Goal: Task Accomplishment & Management: Complete application form

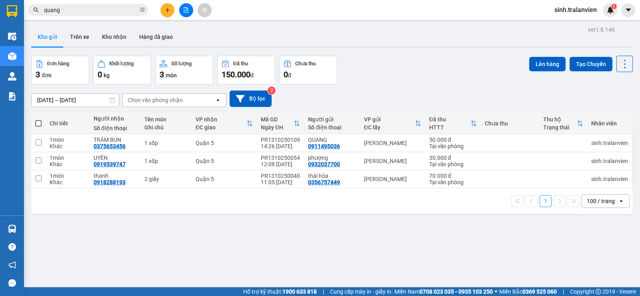
click at [170, 6] on button at bounding box center [167, 10] width 14 height 14
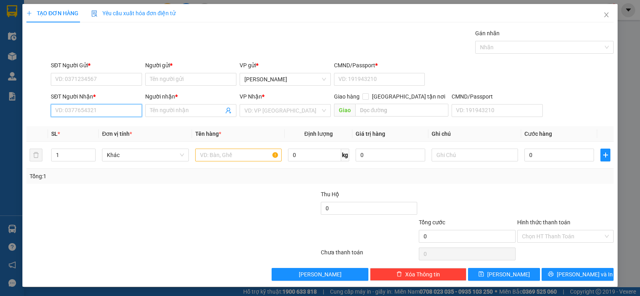
click at [83, 109] on input "SĐT Người Nhận *" at bounding box center [96, 110] width 91 height 13
type input "6066"
click at [604, 14] on icon "close" at bounding box center [606, 14] width 4 height 5
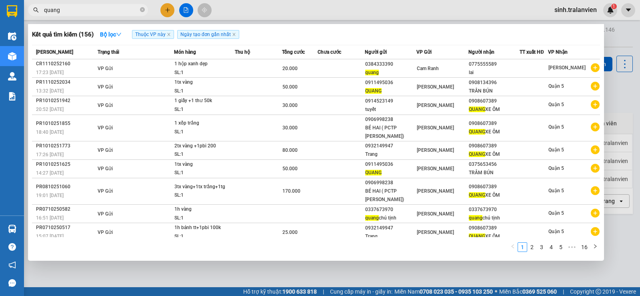
click at [106, 12] on input "quang" at bounding box center [91, 10] width 94 height 9
click at [146, 9] on span "quang" at bounding box center [88, 10] width 120 height 12
click at [144, 9] on icon "close-circle" at bounding box center [142, 9] width 5 height 5
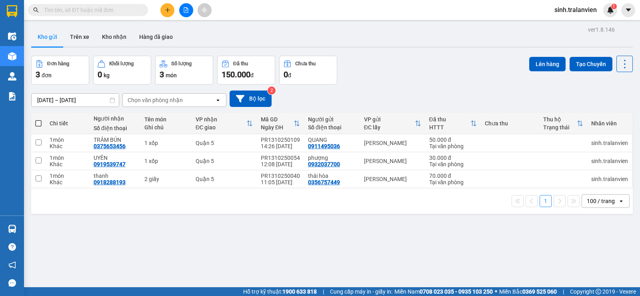
click at [112, 11] on input "text" at bounding box center [91, 10] width 94 height 9
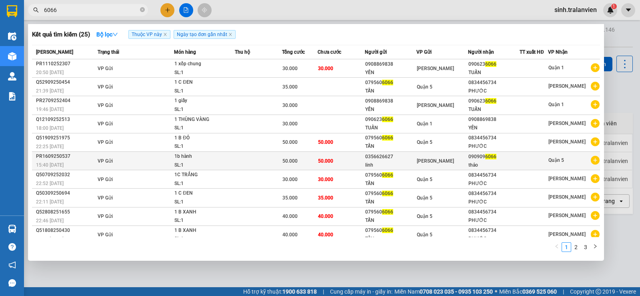
type input "6066"
click at [368, 155] on div "0356626627" at bounding box center [390, 156] width 51 height 8
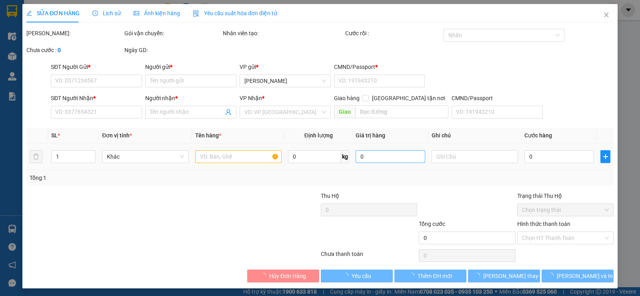
type input "0356626627"
type input "linh"
type input "1"
type input "0909096066"
type input "thảo"
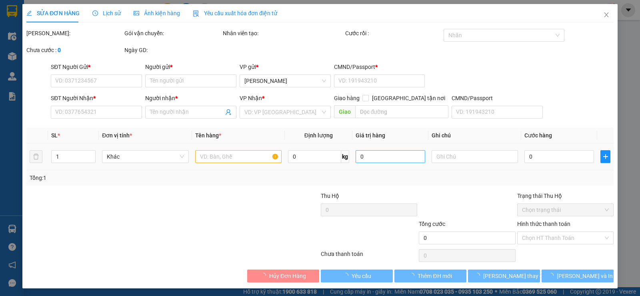
type input "50.000"
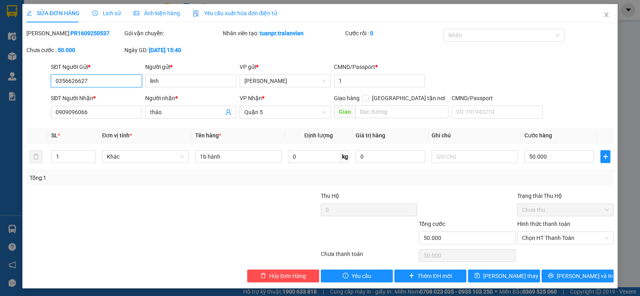
click at [102, 82] on input "0356626627" at bounding box center [96, 80] width 91 height 13
click at [603, 15] on icon "close" at bounding box center [606, 15] width 6 height 6
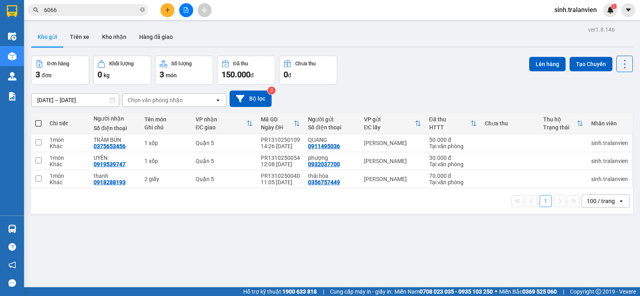
click at [84, 6] on input "6066" at bounding box center [91, 10] width 94 height 9
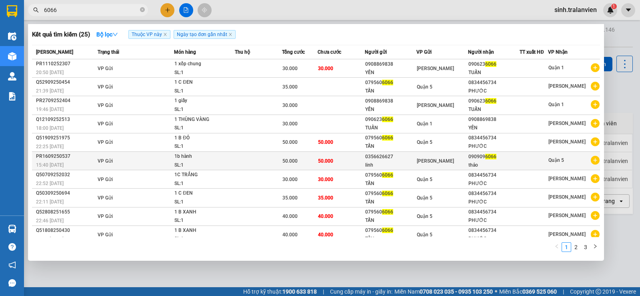
click at [437, 158] on span "[PERSON_NAME]" at bounding box center [435, 161] width 37 height 6
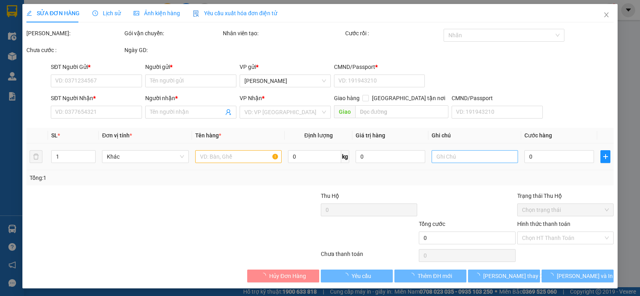
type input "0356626627"
type input "linh"
type input "1"
type input "0909096066"
type input "thảo"
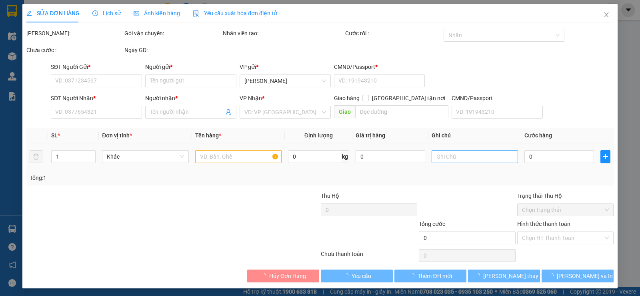
type input "50.000"
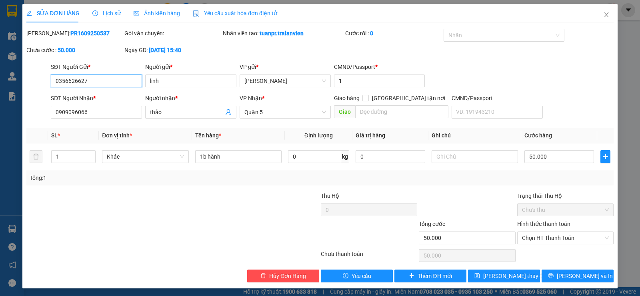
click at [114, 81] on input "0356626627" at bounding box center [96, 80] width 91 height 13
click at [429, 276] on span "Thêm ĐH mới" at bounding box center [435, 275] width 34 height 9
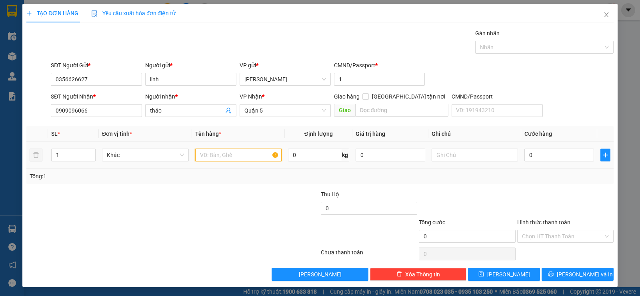
click at [205, 154] on input "text" at bounding box center [238, 154] width 86 height 13
type input "1b hành"
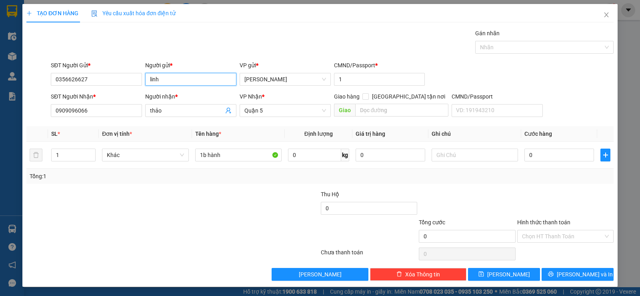
click at [197, 82] on input "linh" at bounding box center [190, 79] width 91 height 13
type input "linh hành"
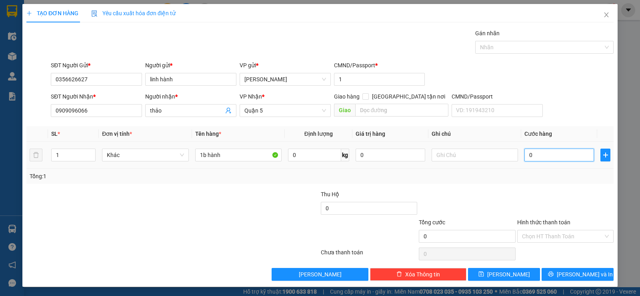
click at [547, 154] on input "0" at bounding box center [559, 154] width 70 height 13
type input "5"
type input "50"
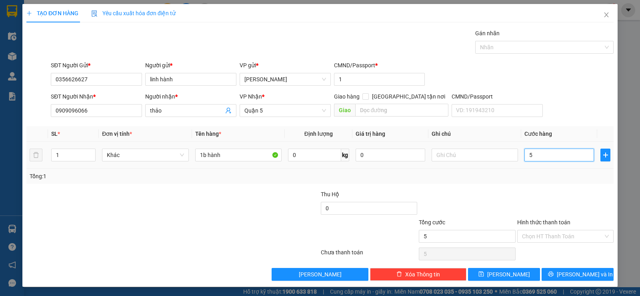
type input "50"
type input "50.000"
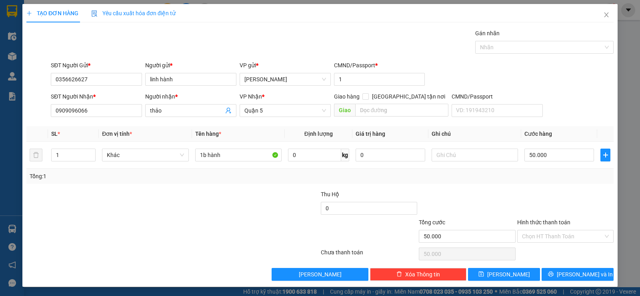
click at [552, 191] on div at bounding box center [565, 204] width 98 height 28
click at [581, 274] on span "[PERSON_NAME] và In" at bounding box center [585, 274] width 56 height 9
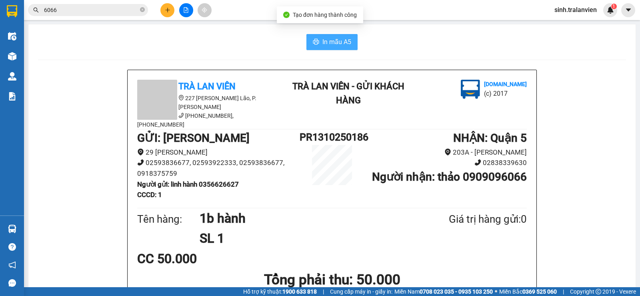
click at [340, 36] on button "In mẫu A5" at bounding box center [331, 42] width 51 height 16
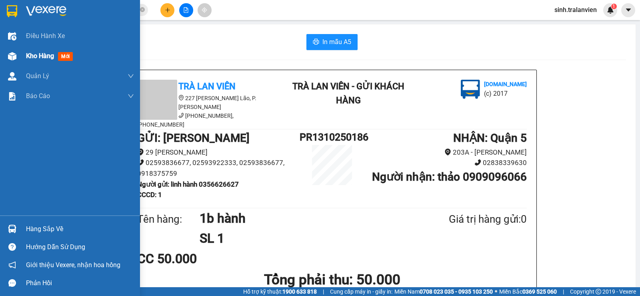
click at [34, 56] on span "Kho hàng" at bounding box center [40, 56] width 28 height 8
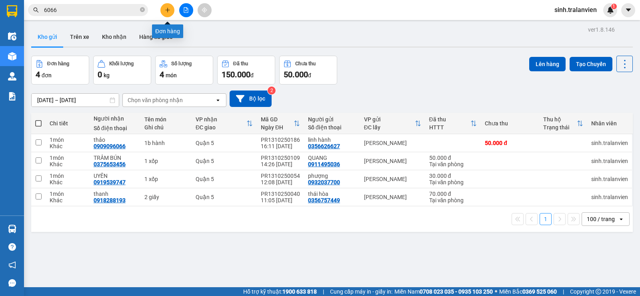
click at [166, 8] on icon "plus" at bounding box center [168, 10] width 6 height 6
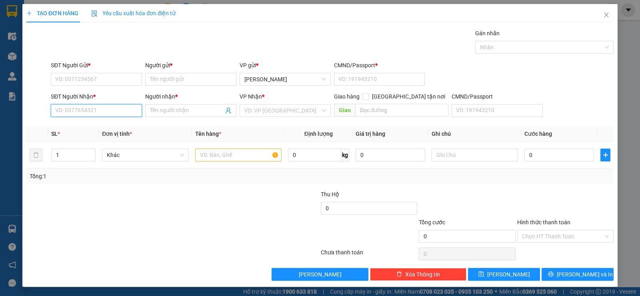
click at [102, 112] on input "SĐT Người Nhận *" at bounding box center [96, 110] width 91 height 13
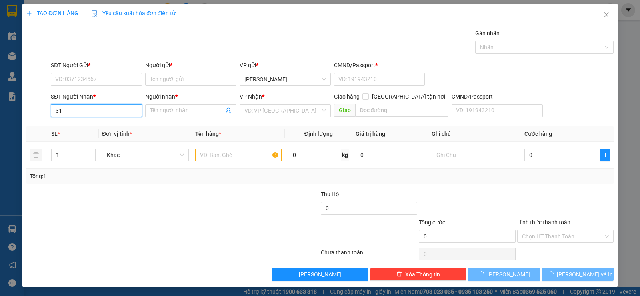
type input "3"
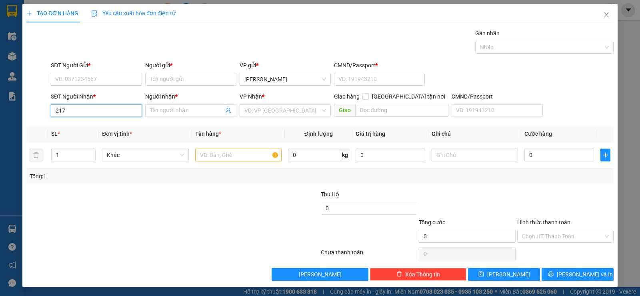
type input "2177"
click at [102, 112] on input "2177" at bounding box center [96, 110] width 91 height 13
type input "0789999986"
click at [161, 108] on input "Người nhận *" at bounding box center [187, 110] width 74 height 9
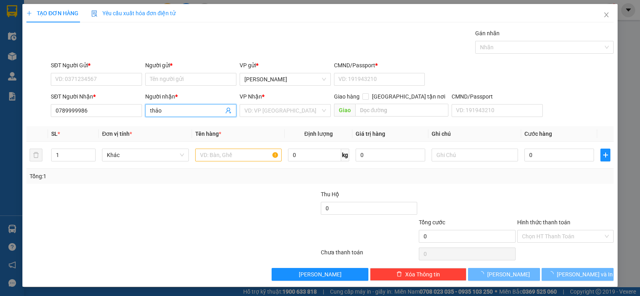
type input "thảo"
click at [90, 66] on b "*" at bounding box center [89, 65] width 2 height 6
click at [91, 73] on input "SĐT Người Gửi *" at bounding box center [96, 79] width 91 height 13
click at [86, 74] on input "SĐT Người Gửi *" at bounding box center [96, 79] width 91 height 13
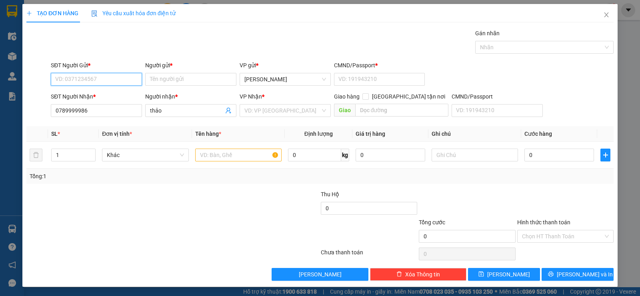
click at [86, 74] on input "SĐT Người Gửi *" at bounding box center [96, 79] width 91 height 13
type input "0905052177"
click at [100, 98] on div "0905052177 - A PHÚ" at bounding box center [95, 95] width 81 height 9
type input "A PHÚ"
type input "11"
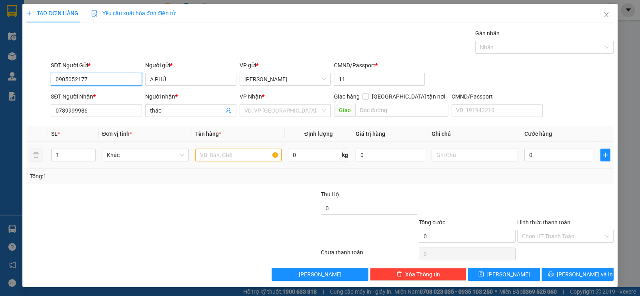
type input "0905052177"
click at [213, 152] on input "text" at bounding box center [238, 154] width 86 height 13
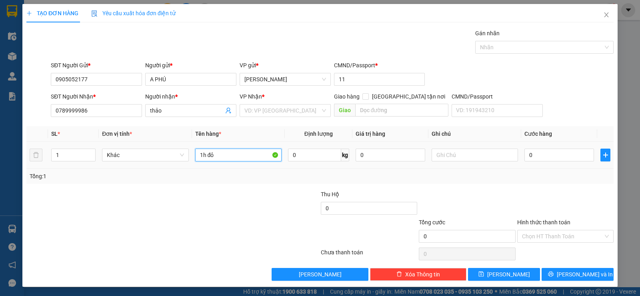
type input "1h đỏ"
type input "2"
type input "25"
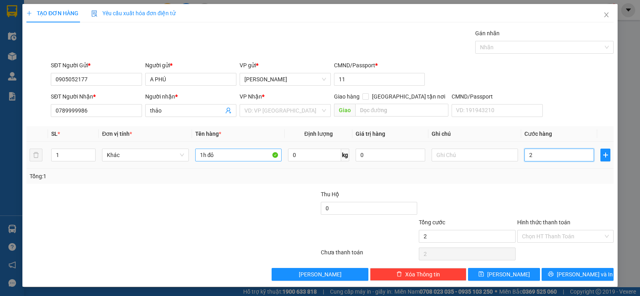
type input "25"
type input "25.000"
click at [534, 184] on div "Transit Pickup Surcharge Ids Transit Deliver Surcharge Ids Transit Deliver Surc…" at bounding box center [319, 155] width 587 height 252
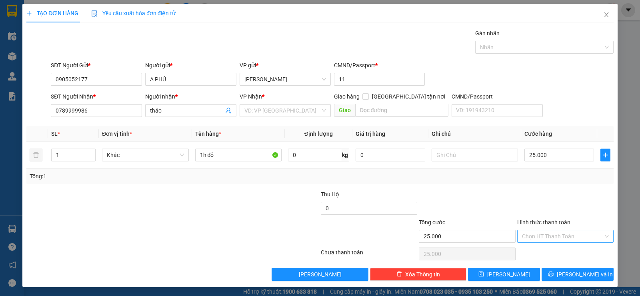
click at [554, 238] on input "Hình thức thanh toán" at bounding box center [562, 236] width 81 height 12
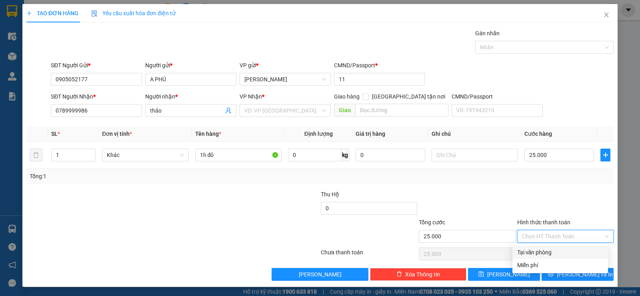
click at [548, 252] on div "Tại văn phòng" at bounding box center [560, 252] width 86 height 9
type input "0"
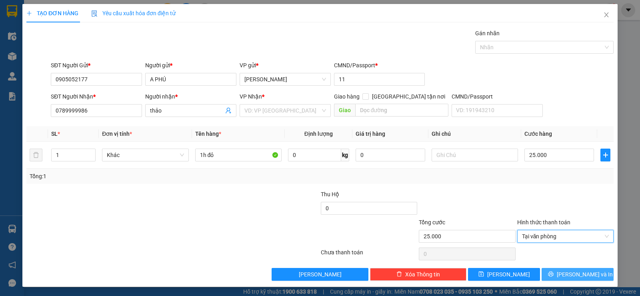
click at [567, 274] on span "[PERSON_NAME] và In" at bounding box center [585, 274] width 56 height 9
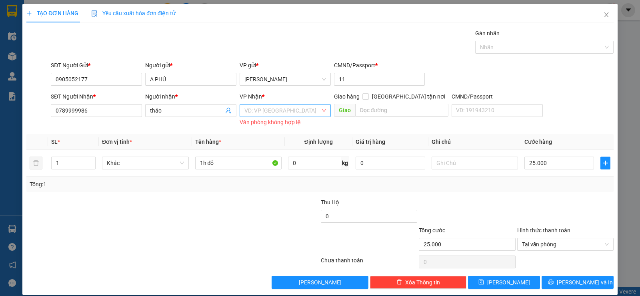
click at [282, 105] on input "search" at bounding box center [282, 110] width 76 height 12
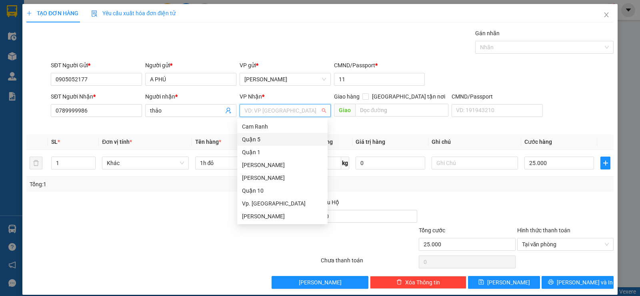
click at [264, 135] on div "Quận 5" at bounding box center [282, 139] width 81 height 9
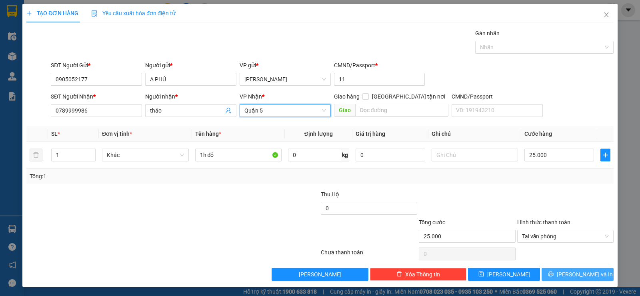
click at [564, 269] on button "[PERSON_NAME] và In" at bounding box center [577, 274] width 72 height 13
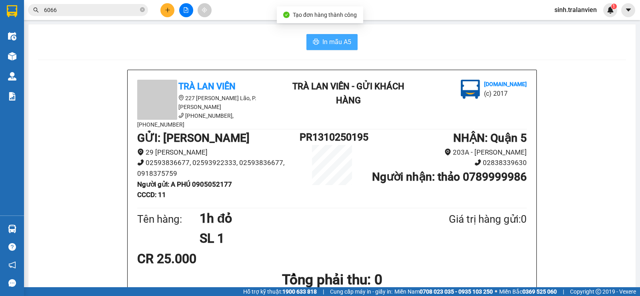
click at [319, 48] on button "In mẫu A5" at bounding box center [331, 42] width 51 height 16
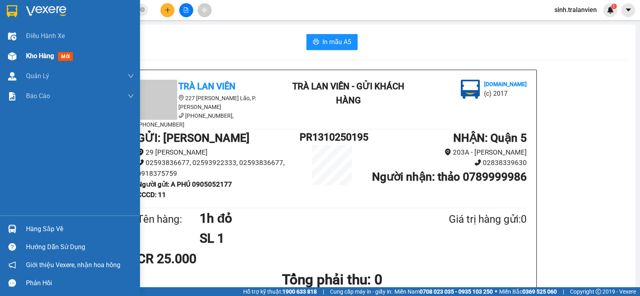
drag, startPoint x: 28, startPoint y: 54, endPoint x: 38, endPoint y: 61, distance: 12.2
click at [29, 54] on span "Kho hàng" at bounding box center [40, 56] width 28 height 8
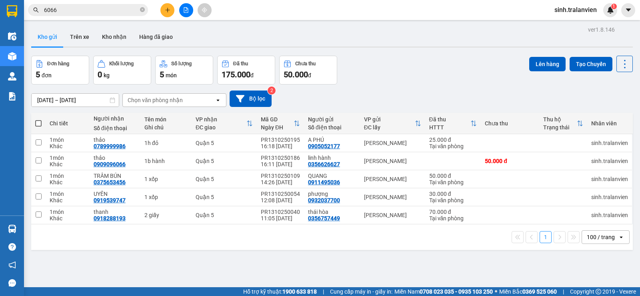
click at [172, 8] on button at bounding box center [167, 10] width 14 height 14
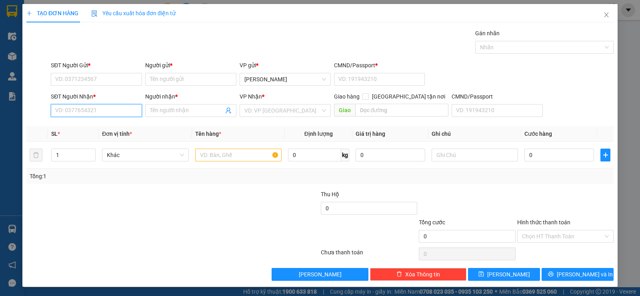
click at [116, 112] on input "SĐT Người Nhận *" at bounding box center [96, 110] width 91 height 13
click at [124, 127] on div "0375653456 - TRÂM BÚN" at bounding box center [95, 126] width 81 height 9
type input "0375653456"
type input "TRÂM BÚN"
type input "0375653456"
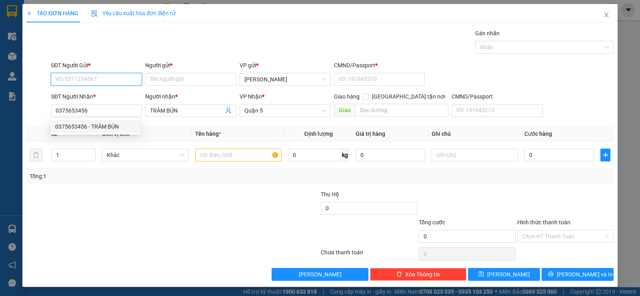
click at [106, 78] on input "SĐT Người Gửi *" at bounding box center [96, 79] width 91 height 13
drag, startPoint x: 106, startPoint y: 92, endPoint x: 101, endPoint y: 105, distance: 13.5
click at [101, 105] on div "0911495036 - QUANG 0918428036 - ĐỊNH" at bounding box center [95, 102] width 90 height 26
click at [98, 105] on div "0918428036 - ĐỊNH" at bounding box center [95, 108] width 81 height 9
type input "0918428036"
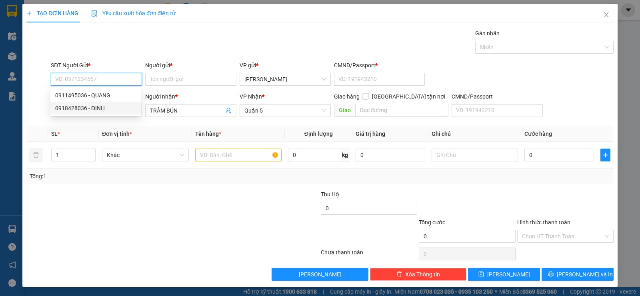
type input "ĐỊNH"
type input "058174007219"
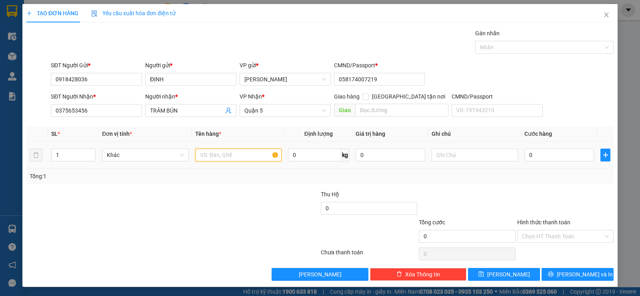
click at [214, 149] on input "text" at bounding box center [238, 154] width 86 height 13
type input "1"
type input "2tx vàng"
type input "8"
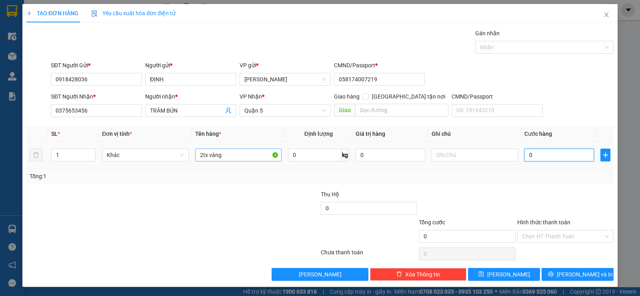
type input "8"
type input "80"
type input "80.000"
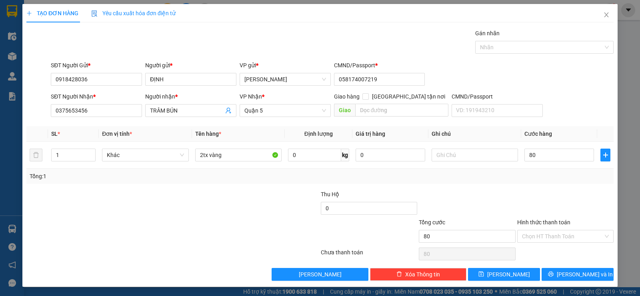
type input "80.000"
click at [516, 205] on div at bounding box center [565, 204] width 98 height 28
click at [548, 238] on input "Hình thức thanh toán" at bounding box center [562, 236] width 81 height 12
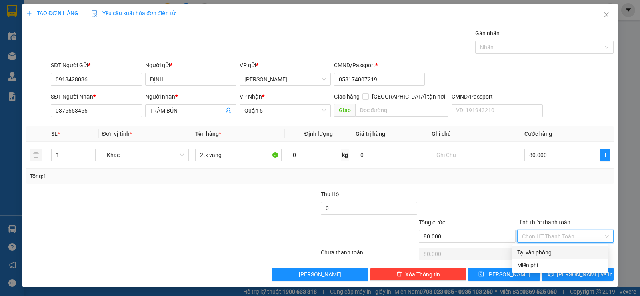
click at [533, 250] on div "Tại văn phòng" at bounding box center [560, 252] width 86 height 9
type input "0"
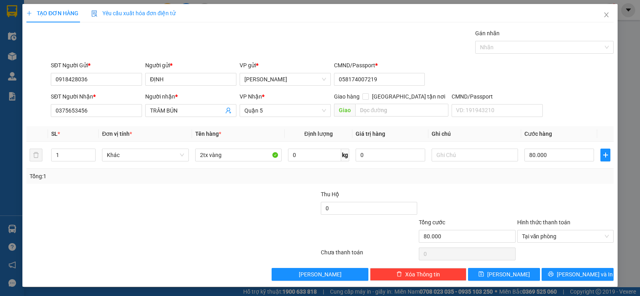
click at [471, 194] on div at bounding box center [467, 204] width 98 height 28
click at [565, 270] on button "[PERSON_NAME] và In" at bounding box center [577, 274] width 72 height 13
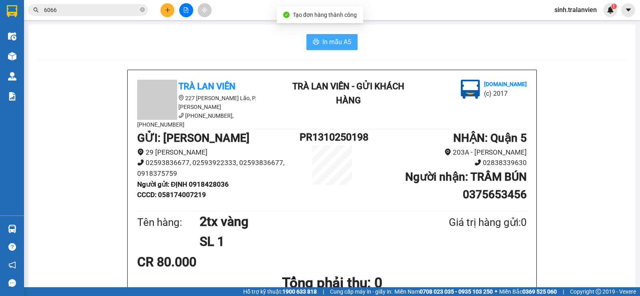
click at [335, 39] on span "In mẫu A5" at bounding box center [336, 42] width 29 height 10
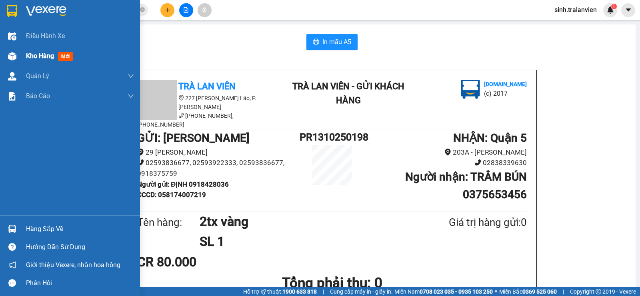
click at [48, 53] on span "Kho hàng" at bounding box center [40, 56] width 28 height 8
